Goal: Transaction & Acquisition: Purchase product/service

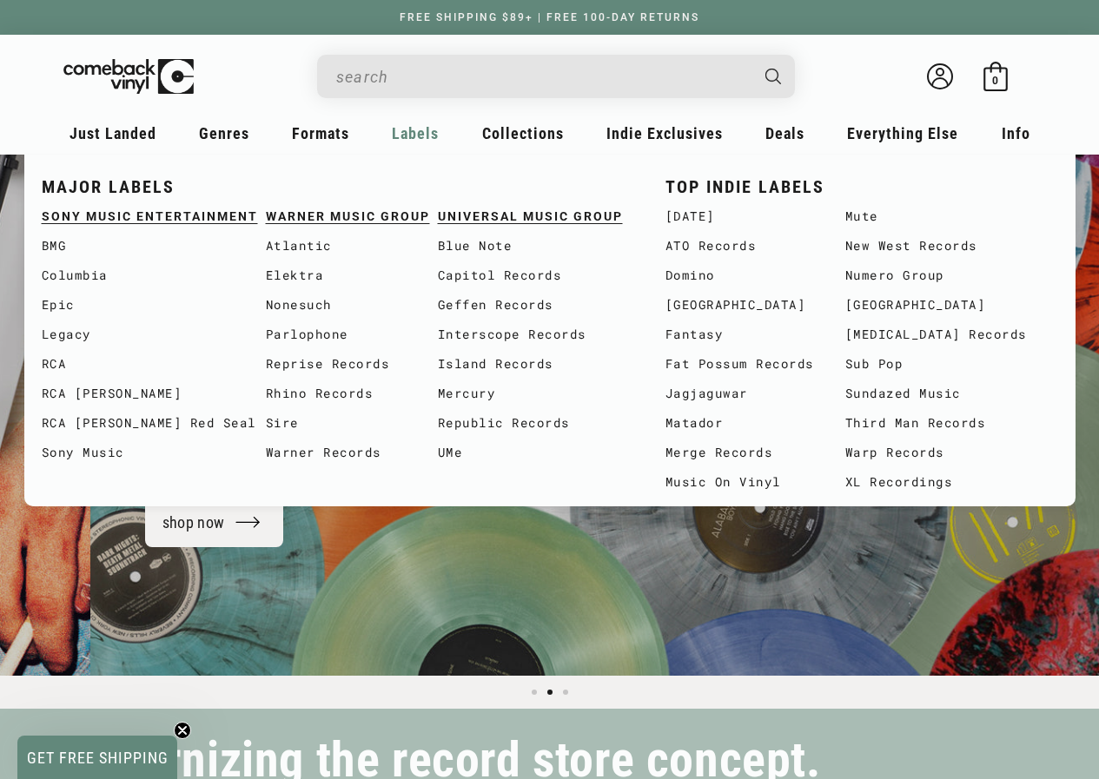
scroll to position [0, 1099]
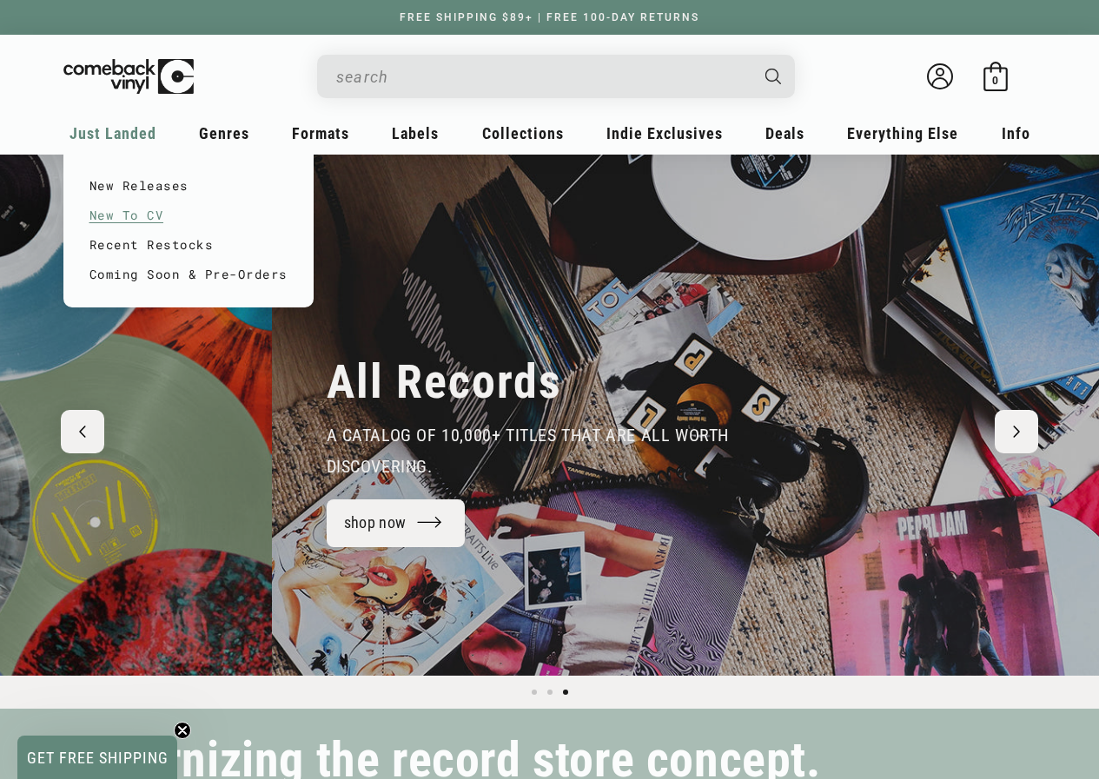
click at [152, 214] on link "New To CV" at bounding box center [188, 216] width 198 height 30
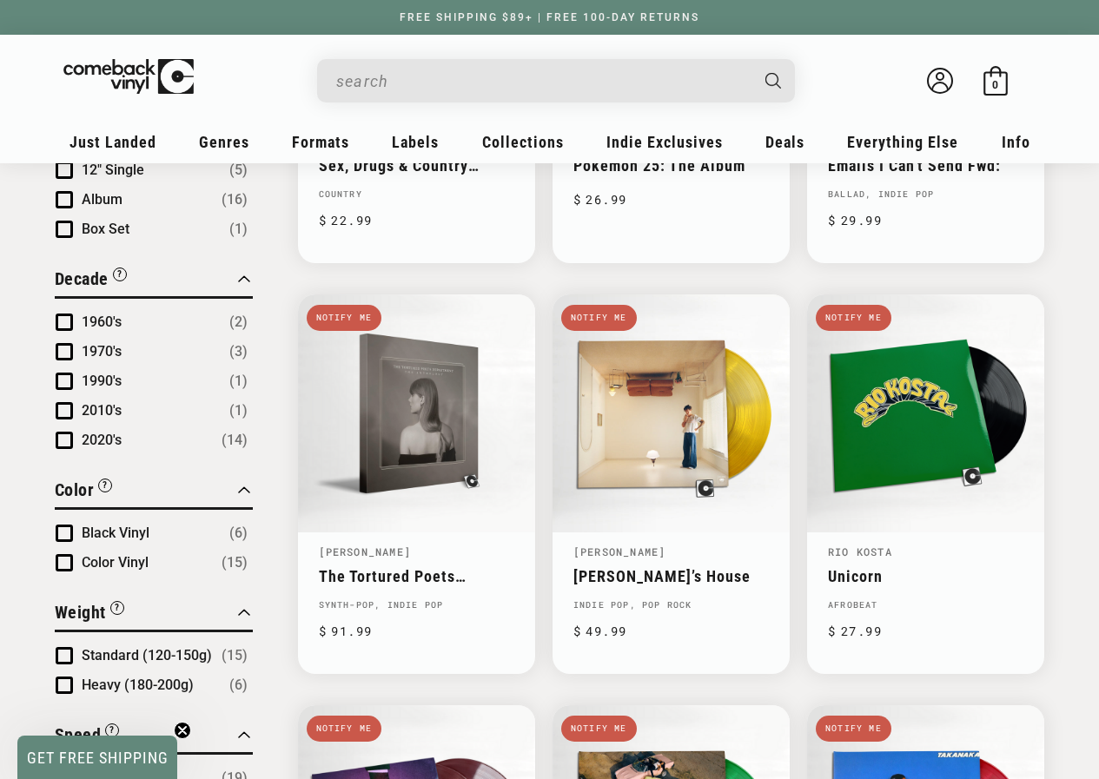
scroll to position [869, 0]
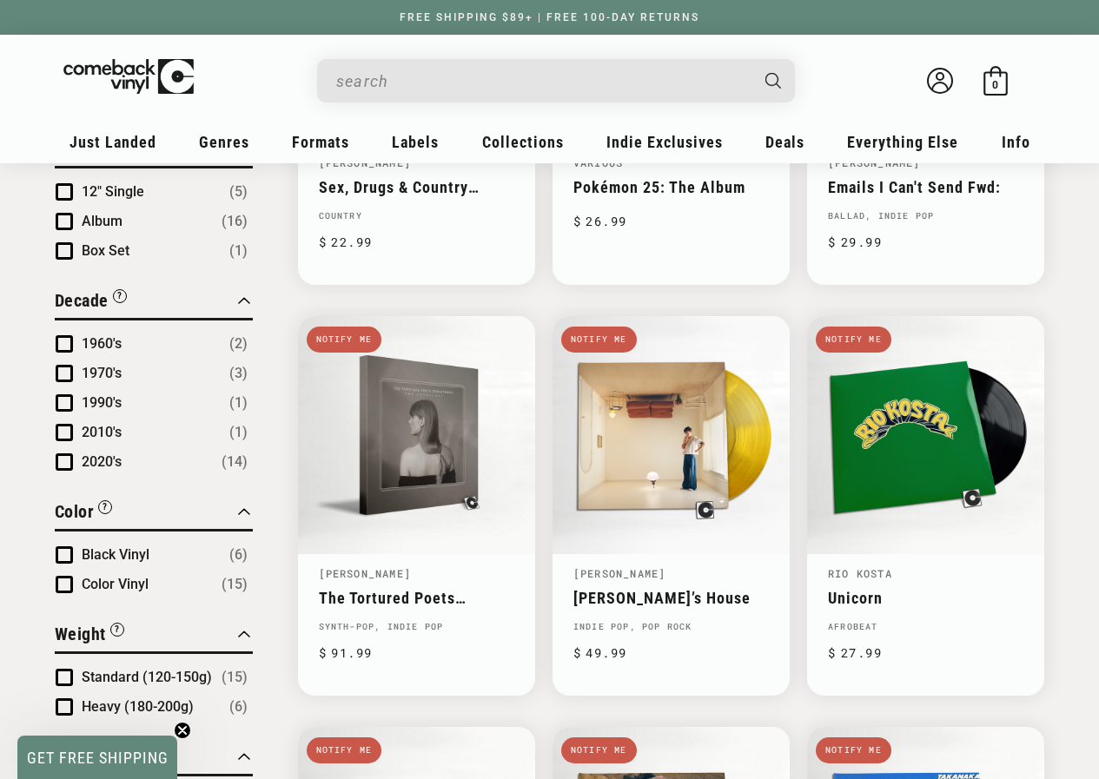
click at [467, 88] on input "When autocomplete results are available use up and down arrows to review and en…" at bounding box center [542, 81] width 412 height 36
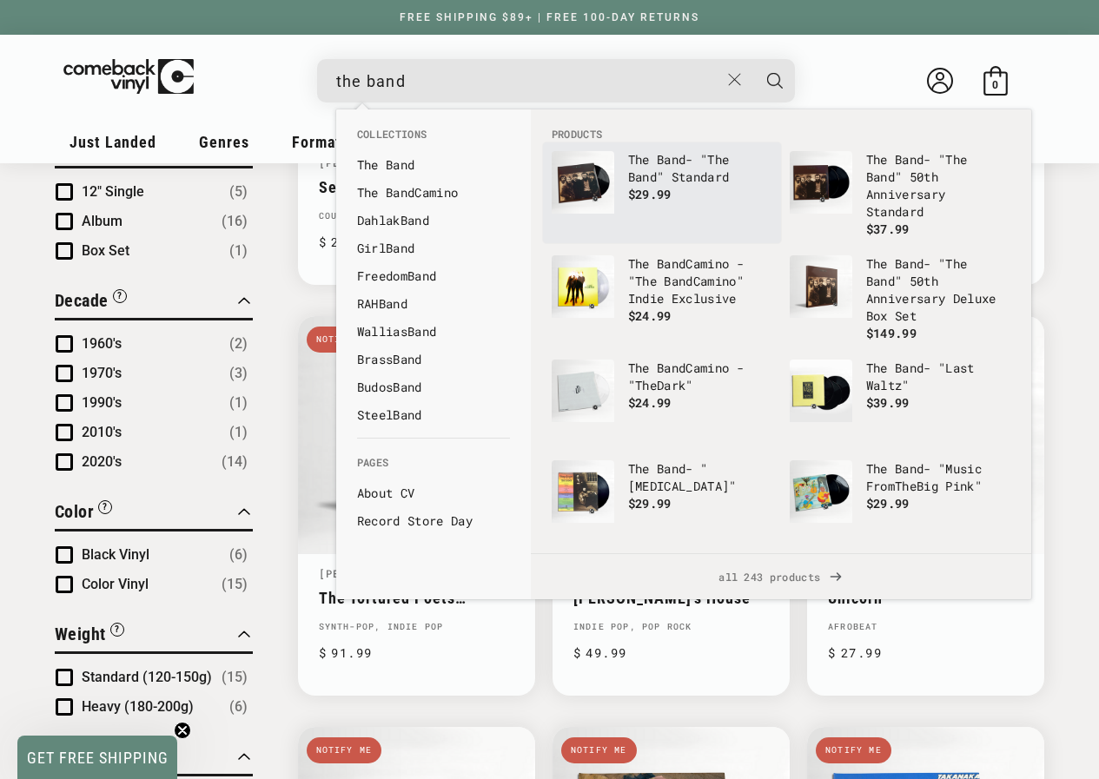
type input "the band"
click at [650, 174] on b "Band" at bounding box center [642, 177] width 29 height 17
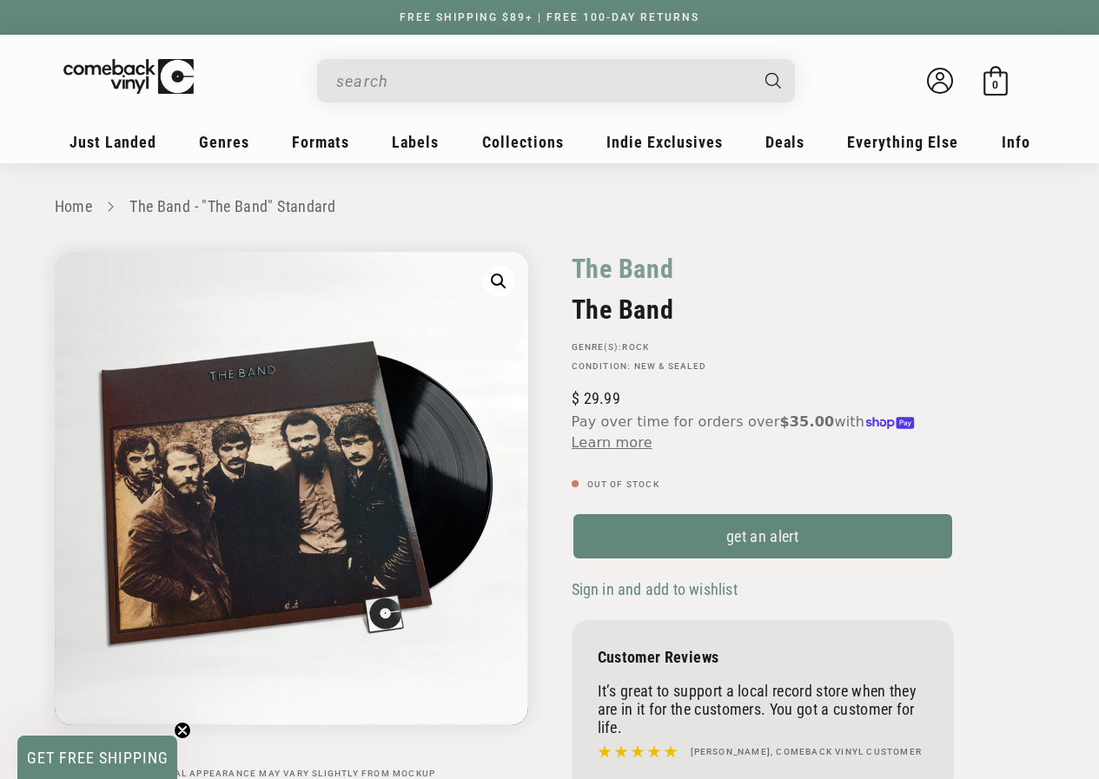
click at [407, 88] on input "When autocomplete results are available use up and down arrows to review and en…" at bounding box center [542, 81] width 412 height 36
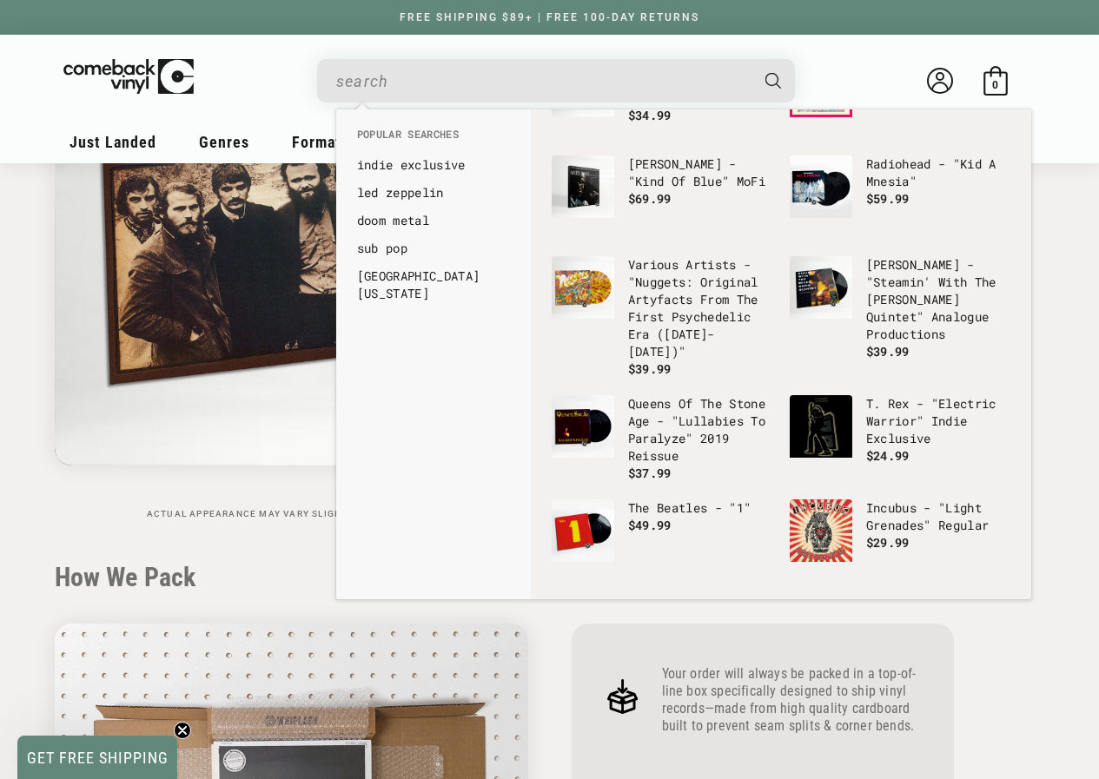
scroll to position [261, 0]
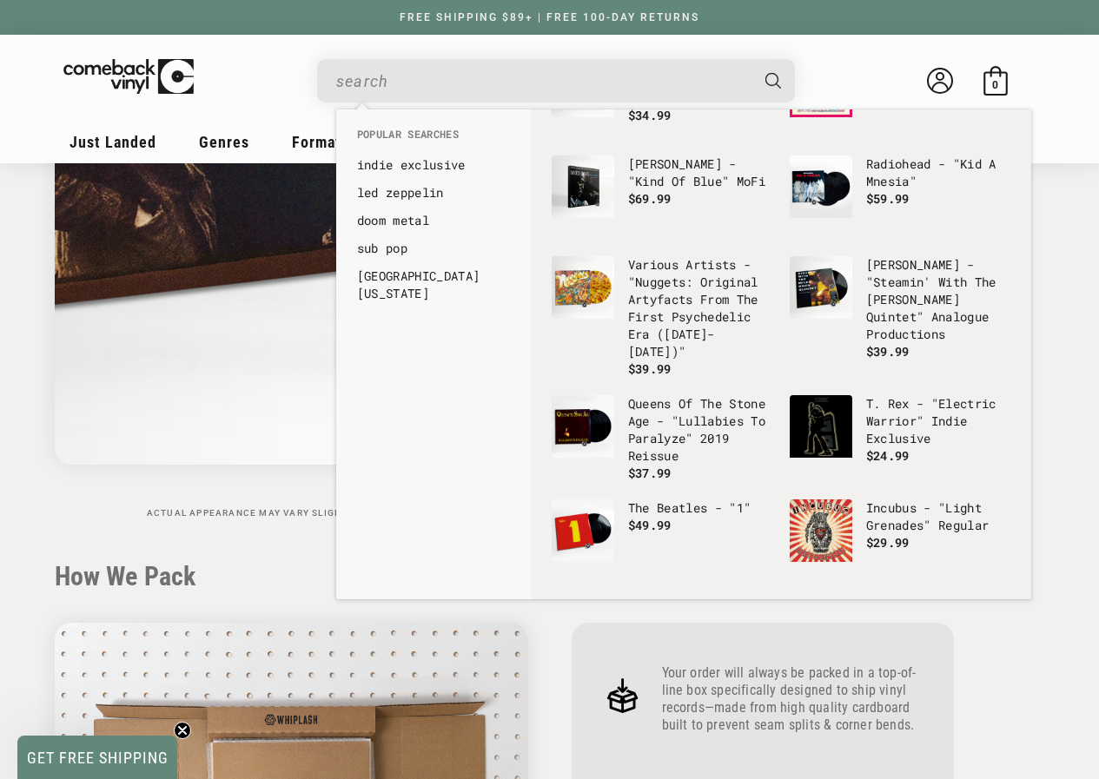
click at [246, 455] on img "Gallery Viewer" at bounding box center [291, 227] width 473 height 473
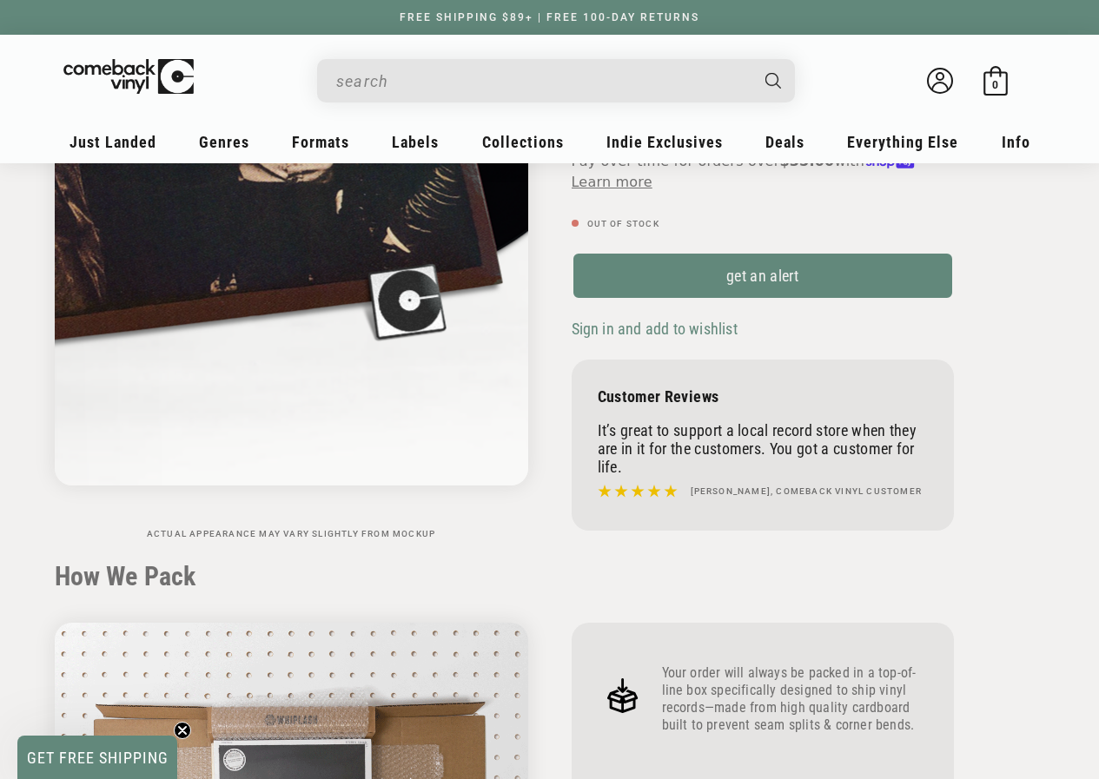
scroll to position [0, 0]
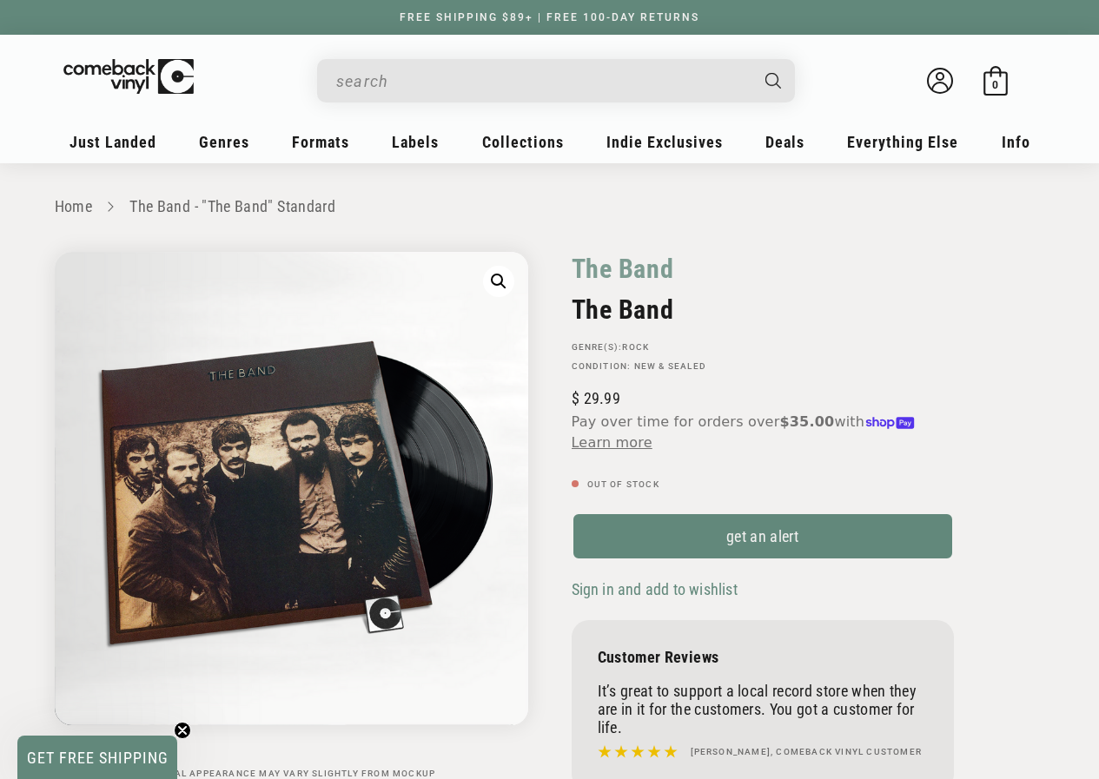
click at [396, 89] on input "When autocomplete results are available use up and down arrows to review and en…" at bounding box center [542, 81] width 412 height 36
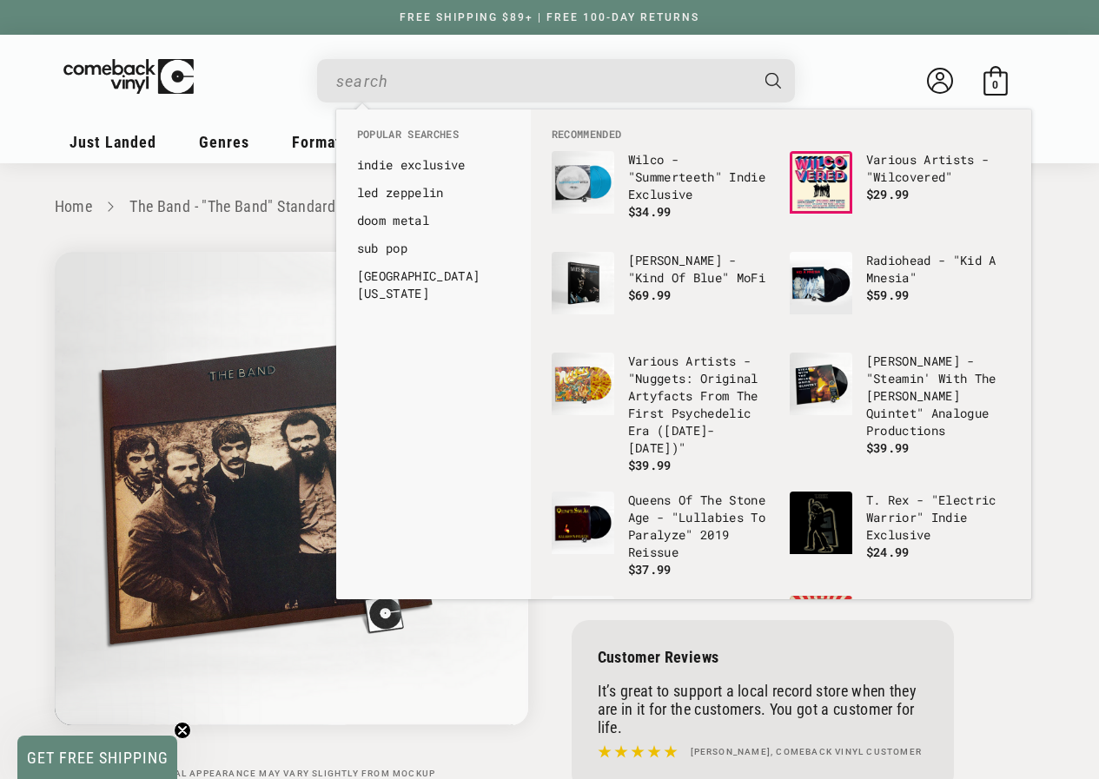
click at [437, 86] on input "When autocomplete results are available use up and down arrows to review and en…" at bounding box center [542, 81] width 412 height 36
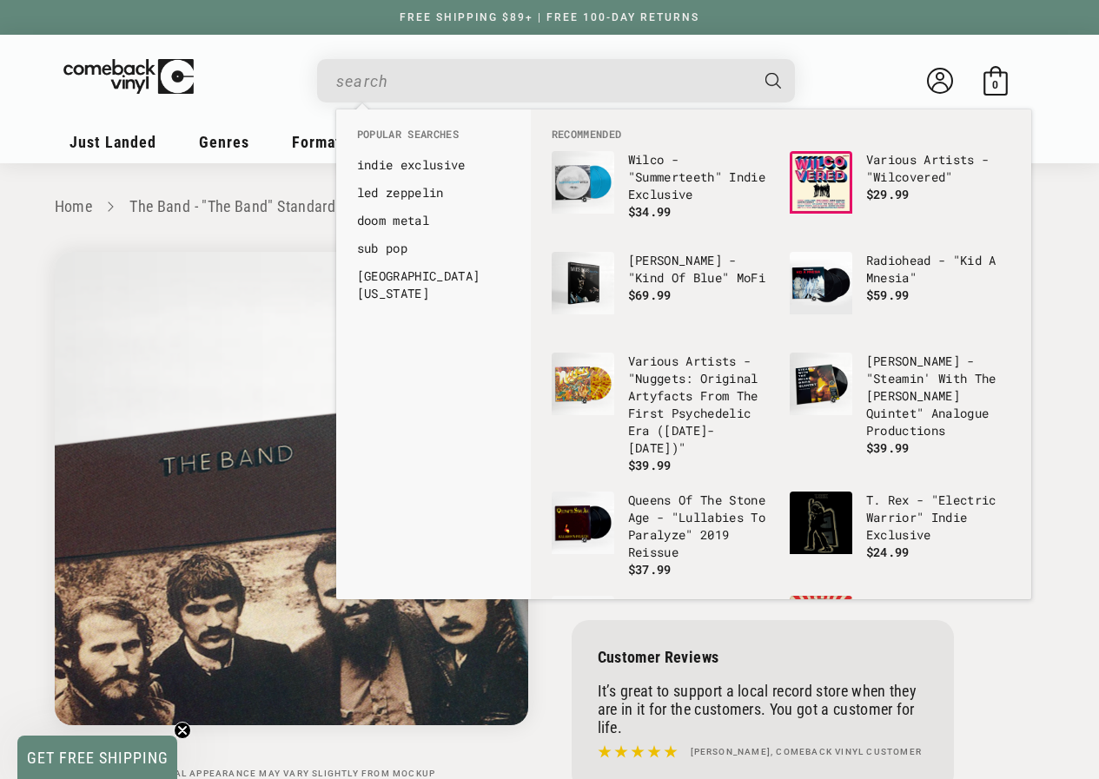
click at [257, 285] on img "Gallery Viewer" at bounding box center [291, 488] width 473 height 473
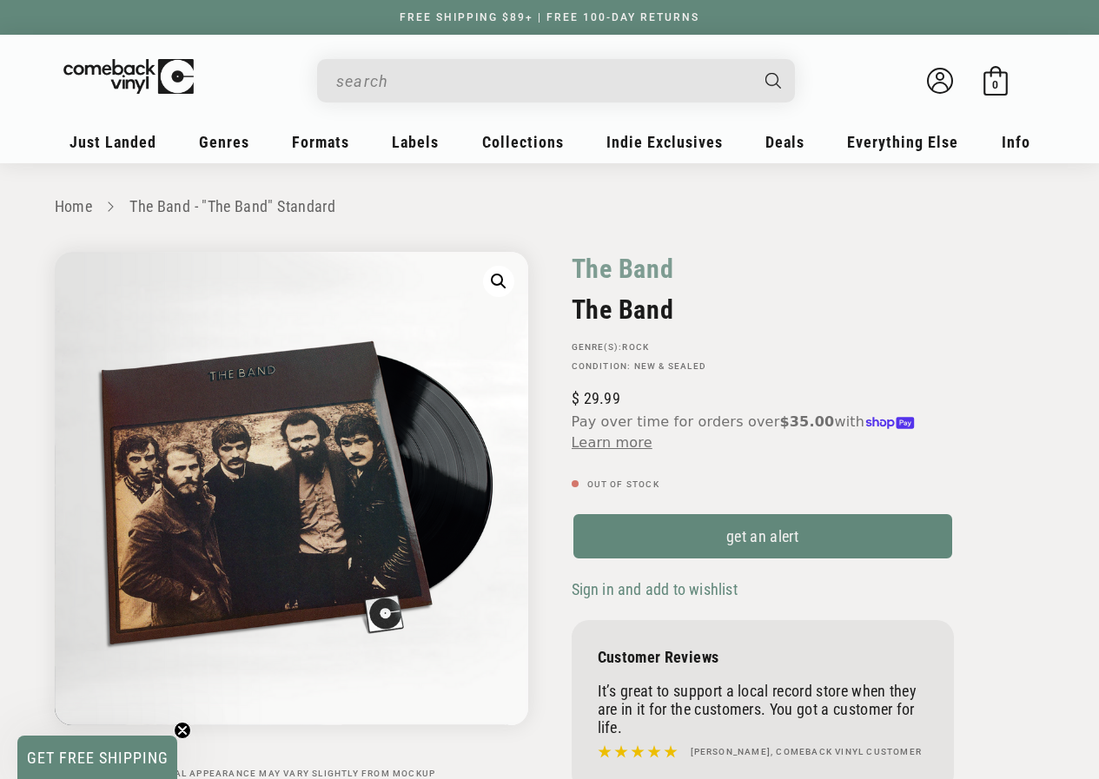
click at [432, 79] on input "When autocomplete results are available use up and down arrows to review and en…" at bounding box center [542, 81] width 412 height 36
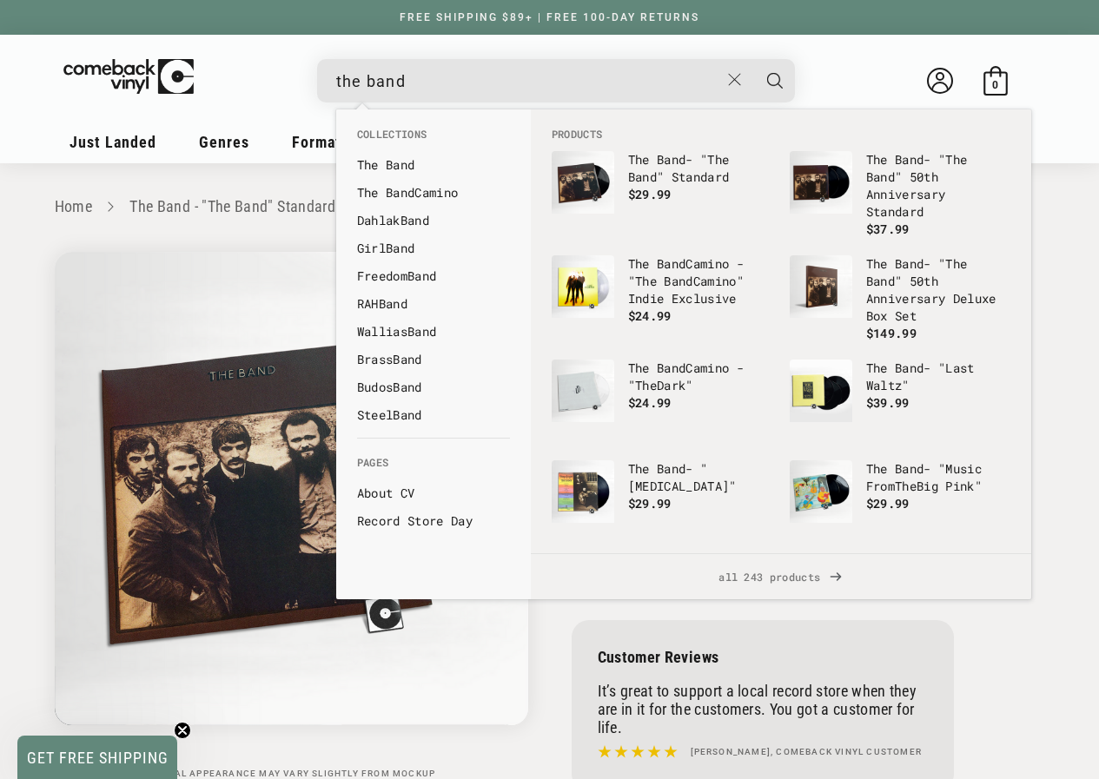
type input "the band"
click at [753, 59] on button "Search" at bounding box center [774, 80] width 43 height 43
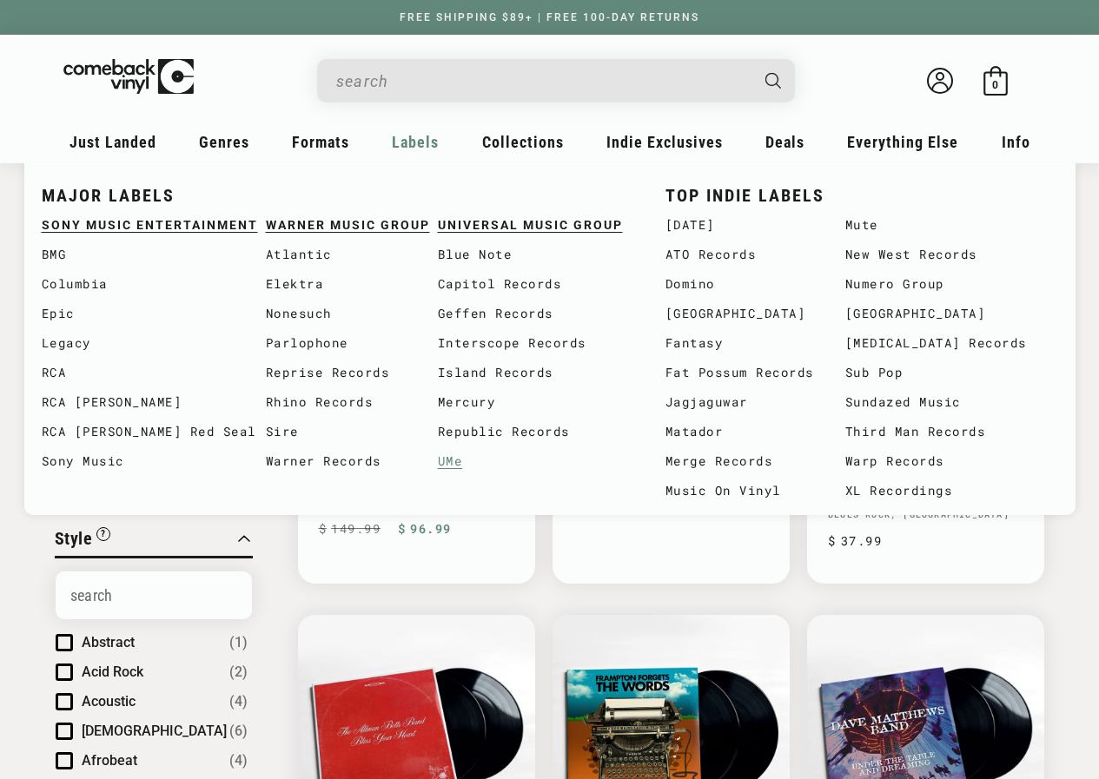
type input "the band"
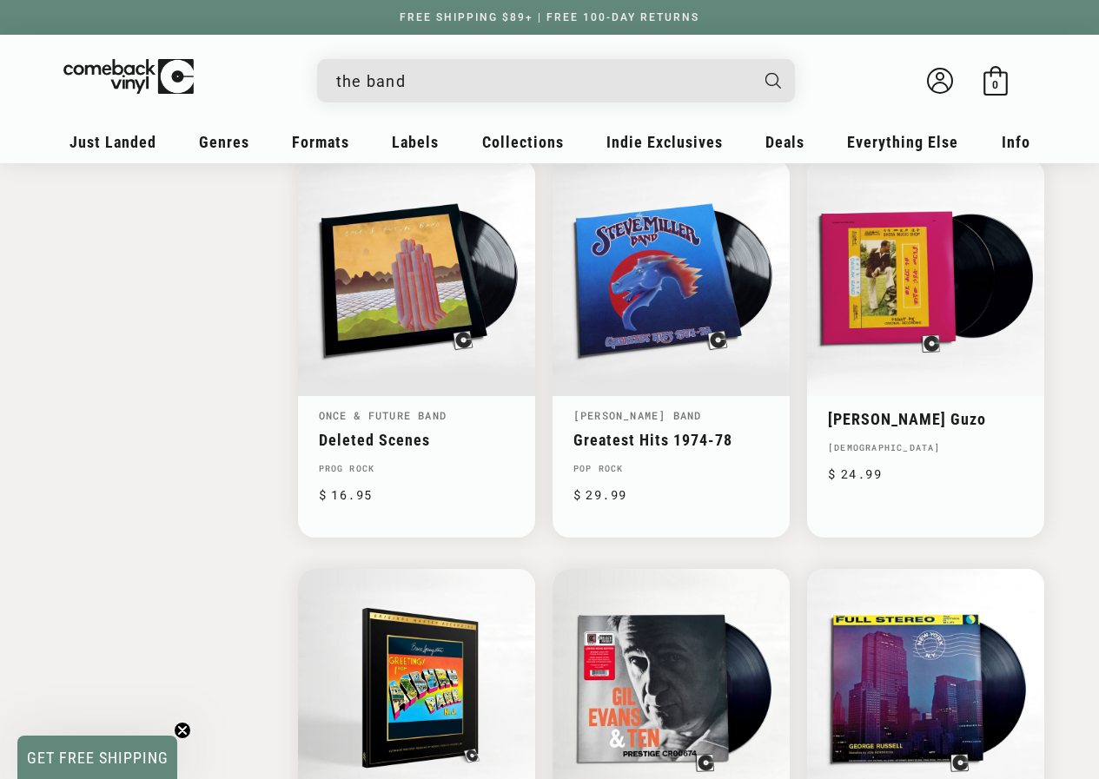
scroll to position [2085, 0]
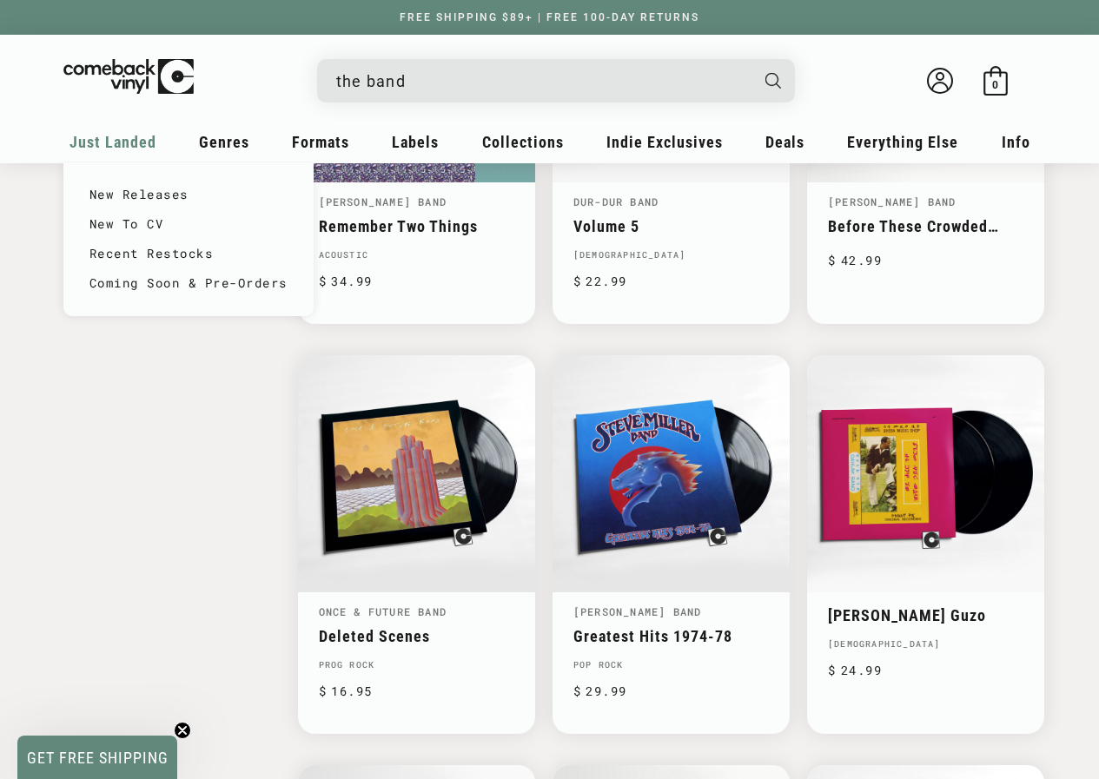
click at [117, 150] on span "Just Landed" at bounding box center [112, 142] width 87 height 18
click at [124, 144] on span "Just Landed" at bounding box center [112, 142] width 87 height 18
click at [116, 196] on link "New Releases" at bounding box center [188, 195] width 198 height 30
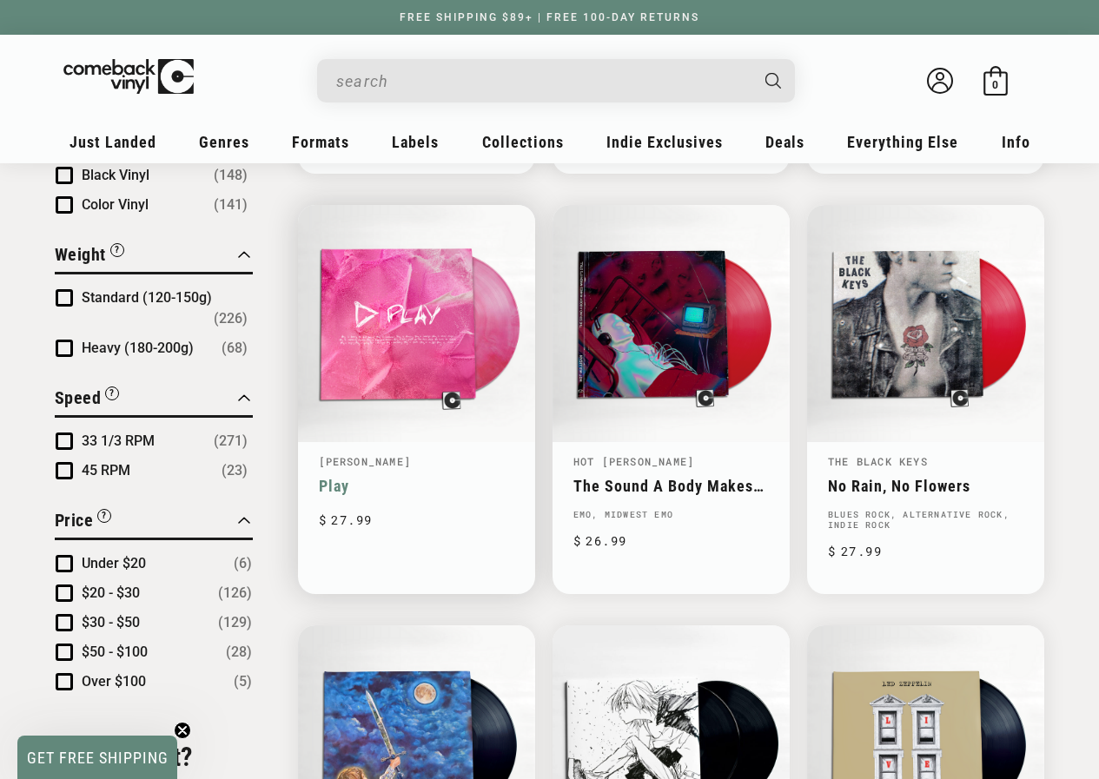
scroll to position [1564, 0]
